Goal: Find specific page/section: Find specific page/section

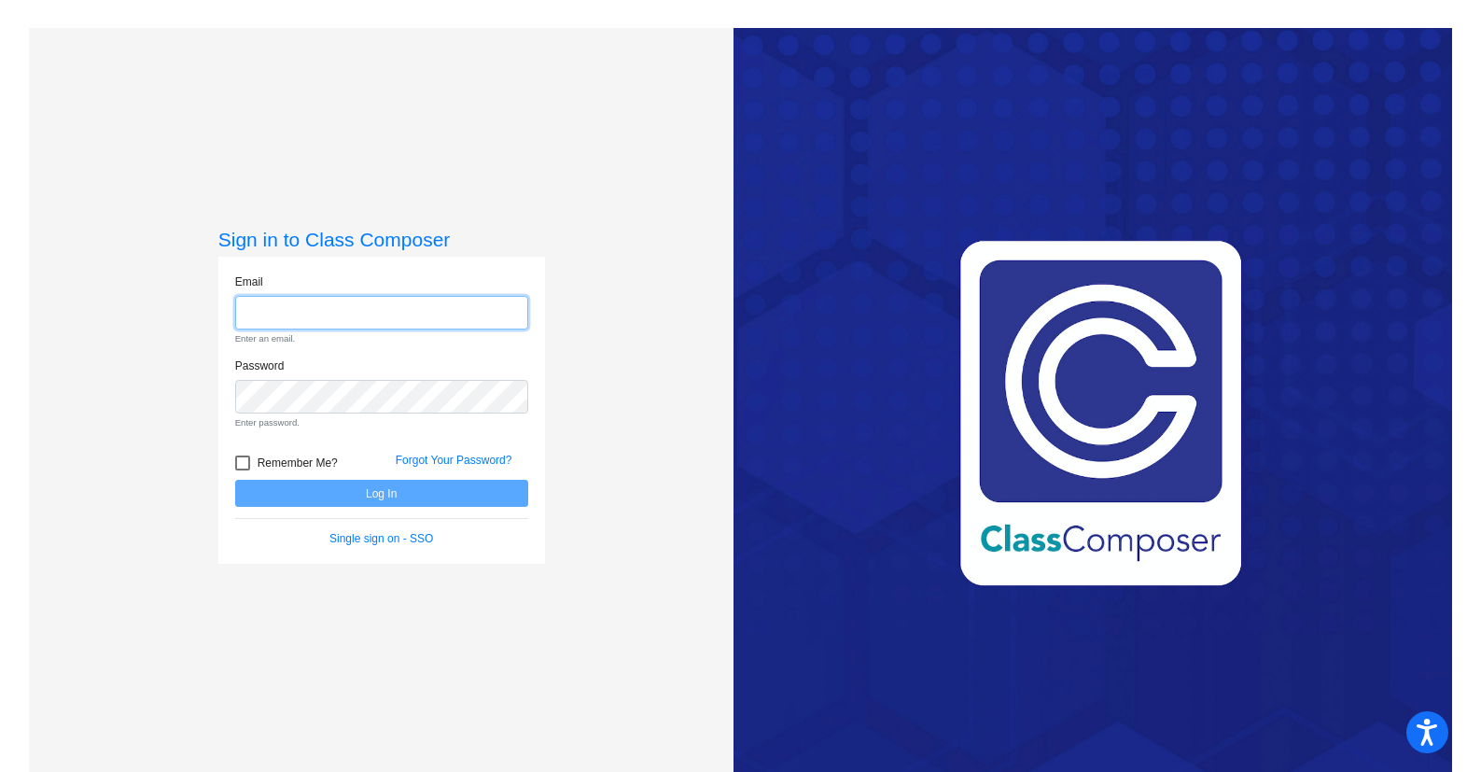
type input "[EMAIL_ADDRESS][DOMAIN_NAME]"
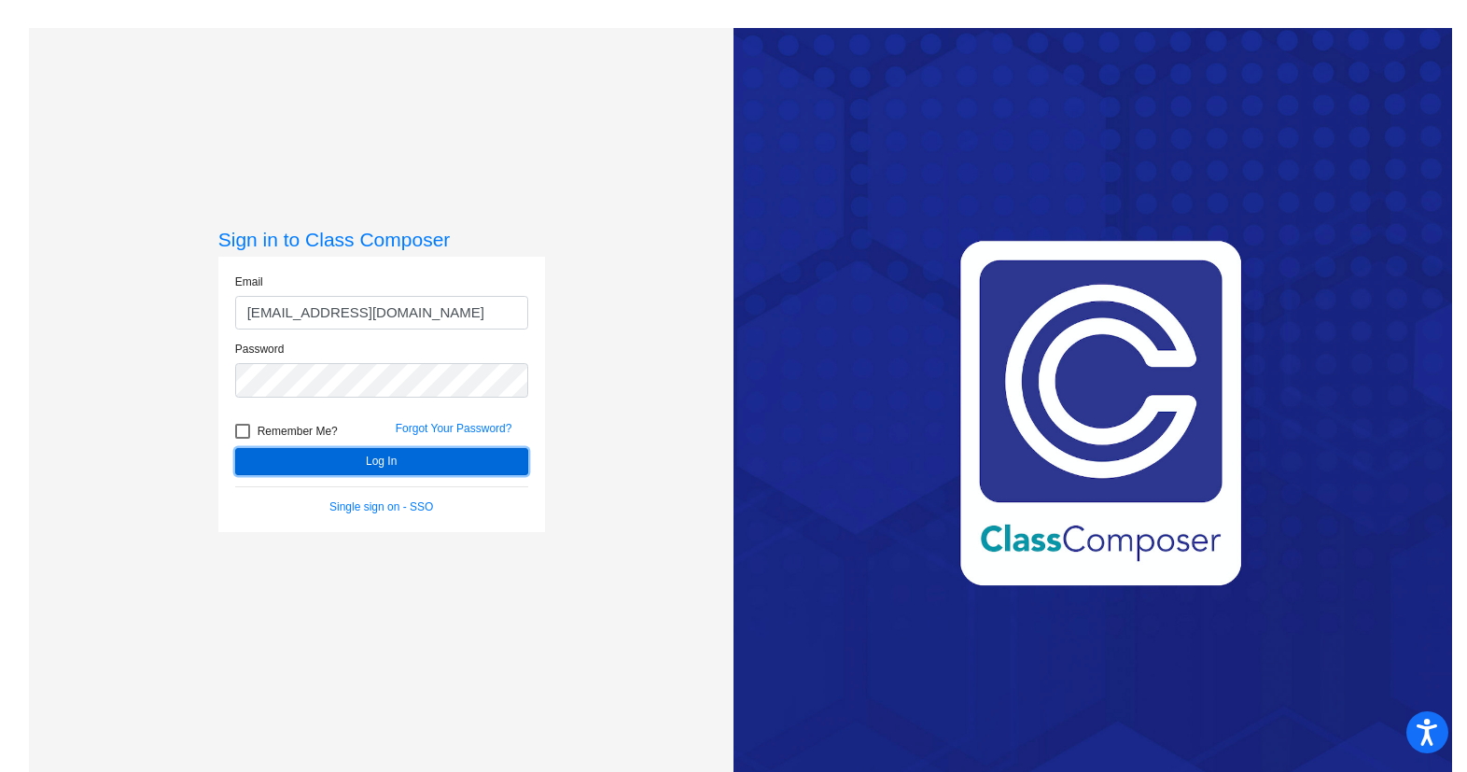
click at [368, 467] on button "Log In" at bounding box center [381, 461] width 293 height 27
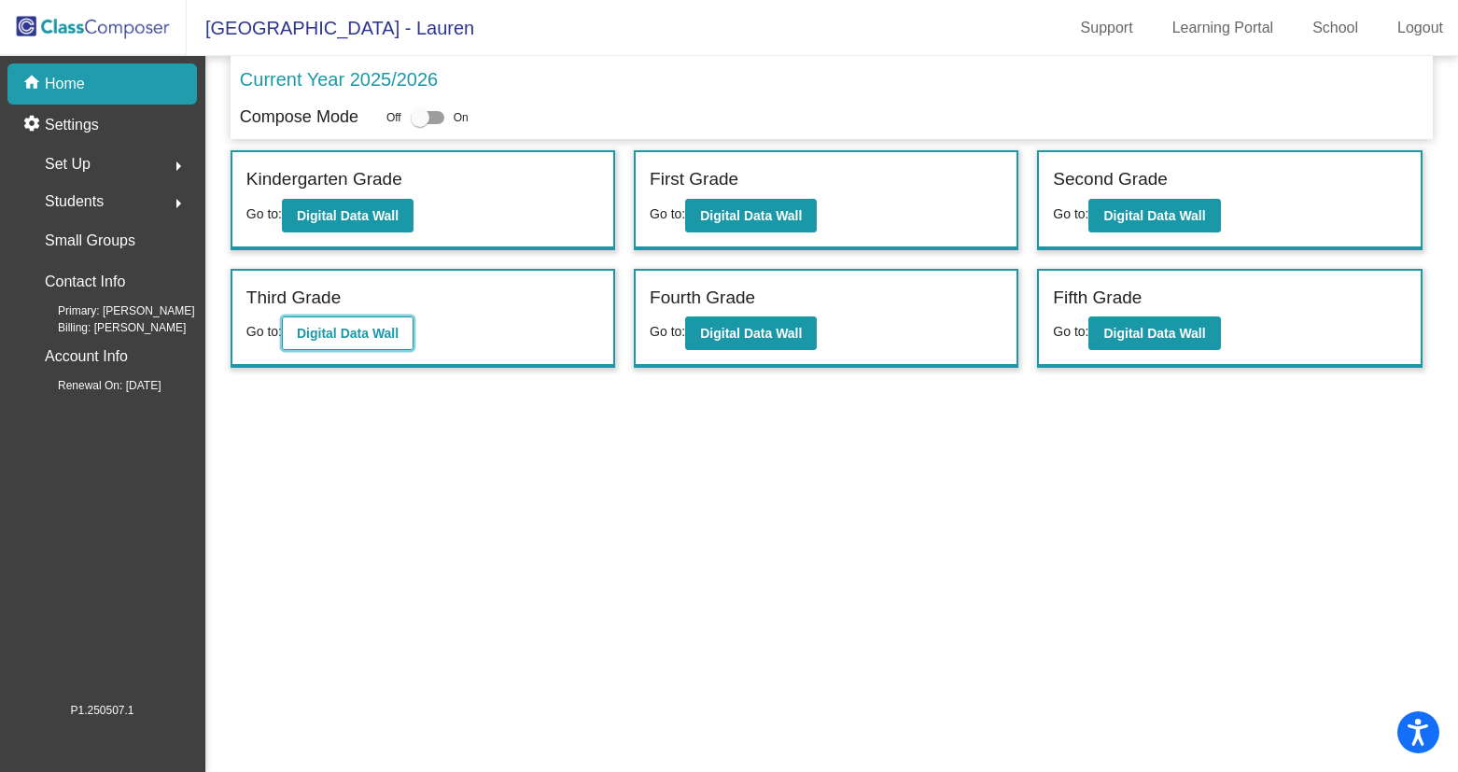
click at [358, 338] on b "Digital Data Wall" at bounding box center [348, 333] width 102 height 15
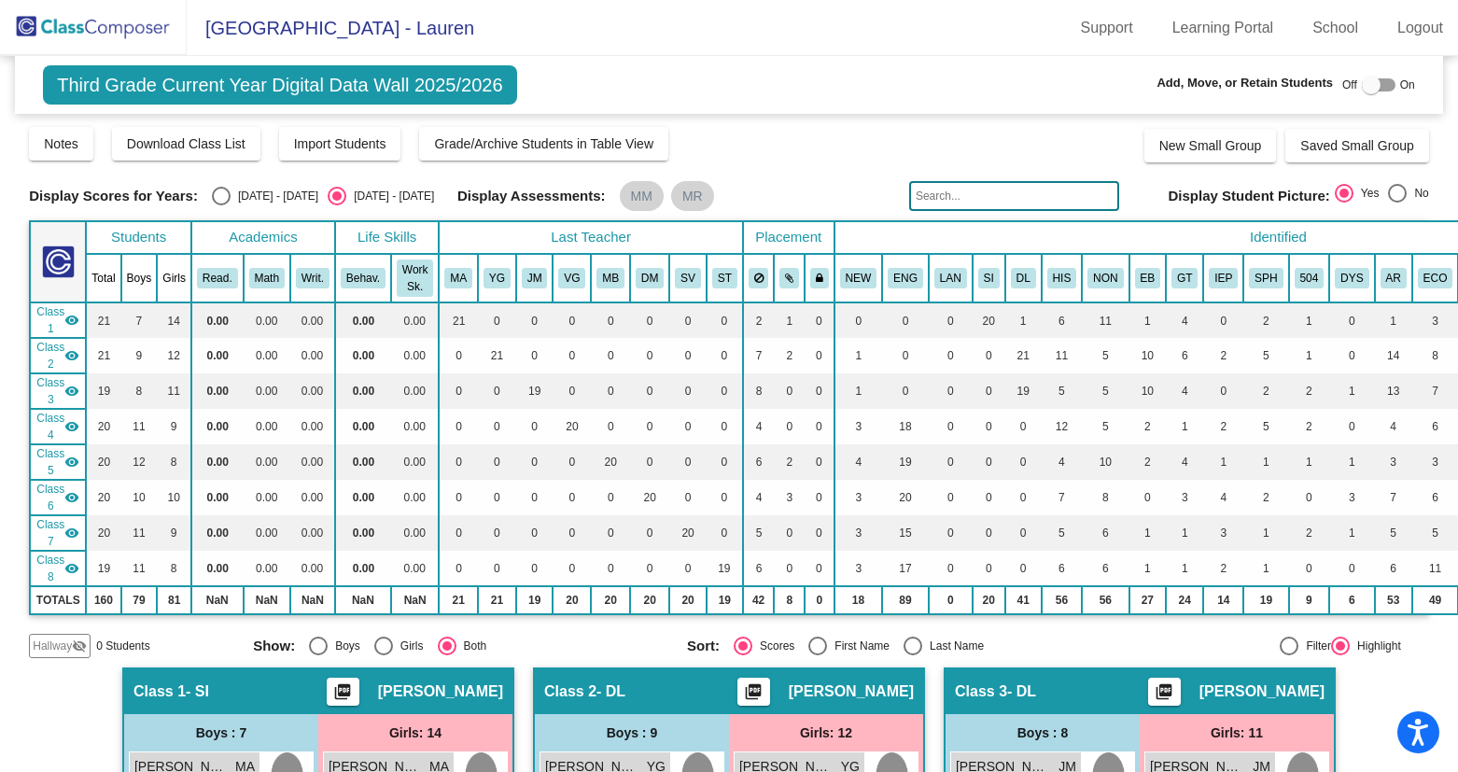
click at [932, 192] on input "text" at bounding box center [1014, 196] width 210 height 30
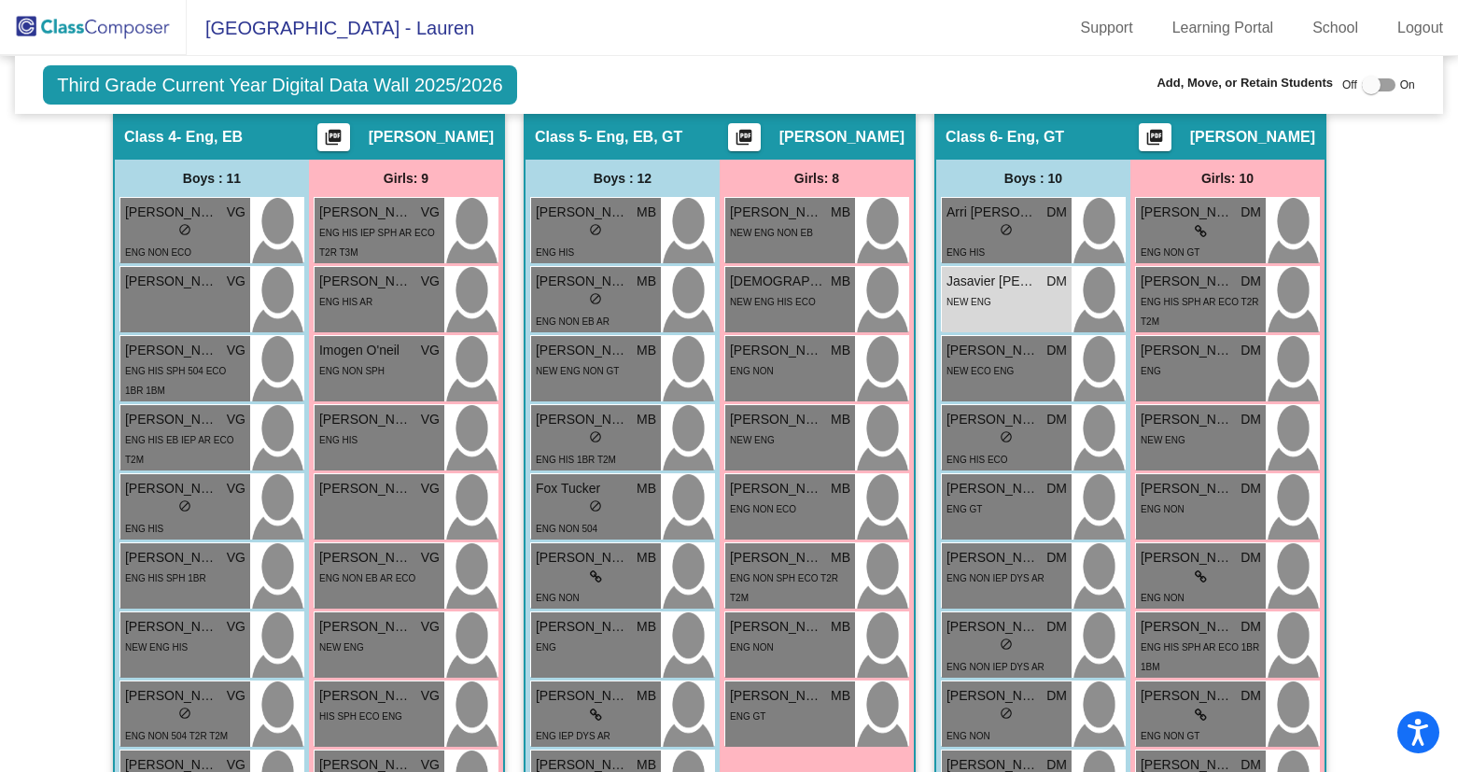
scroll to position [1633, 0]
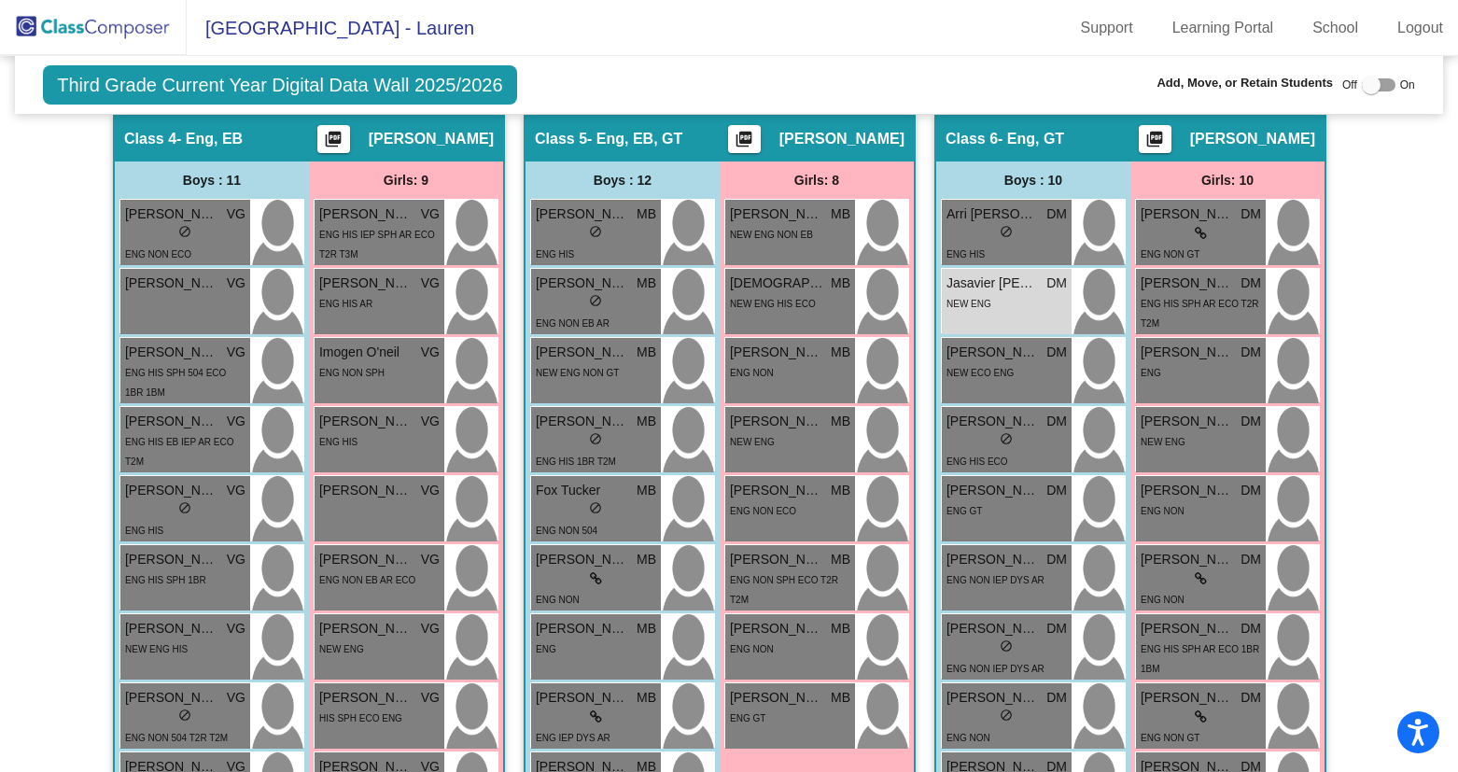
type input "jasa"
